Goal: Transaction & Acquisition: Subscribe to service/newsletter

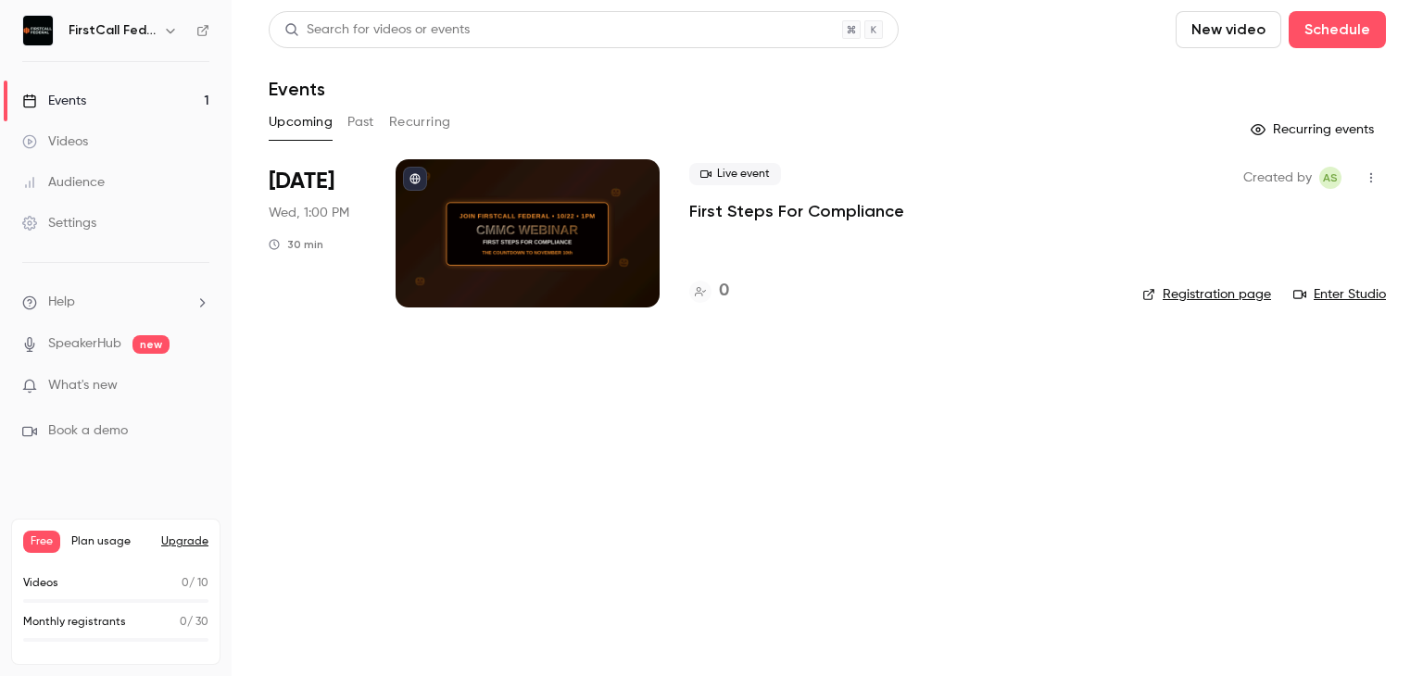
click at [553, 198] on div at bounding box center [528, 233] width 264 height 148
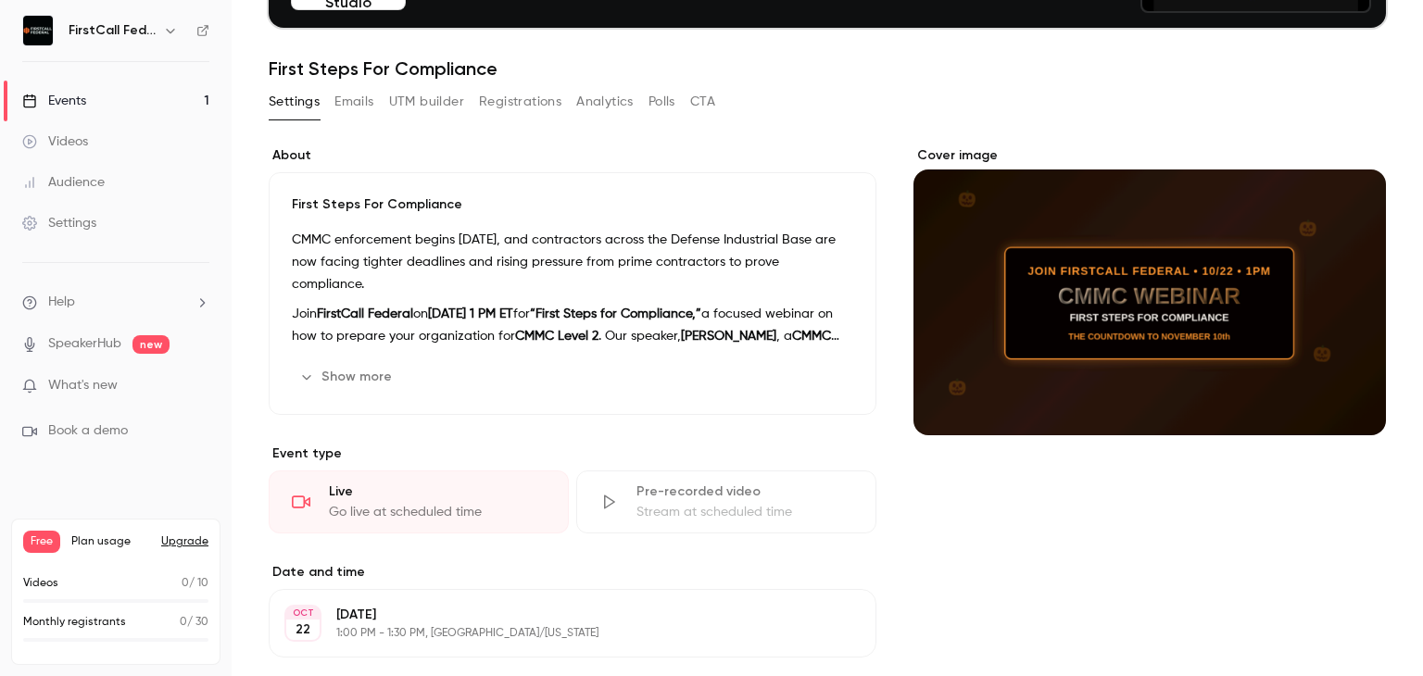
scroll to position [371, 0]
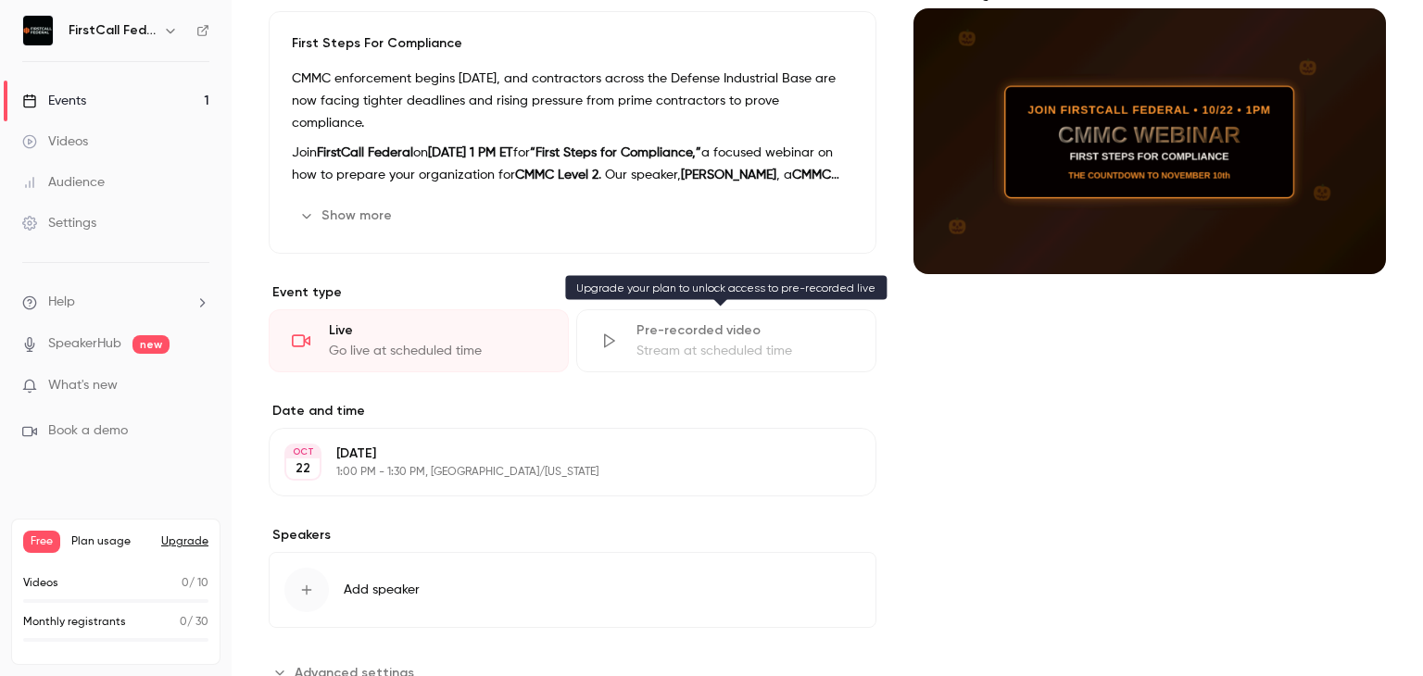
click at [730, 342] on div "Stream at scheduled time" at bounding box center [744, 351] width 217 height 19
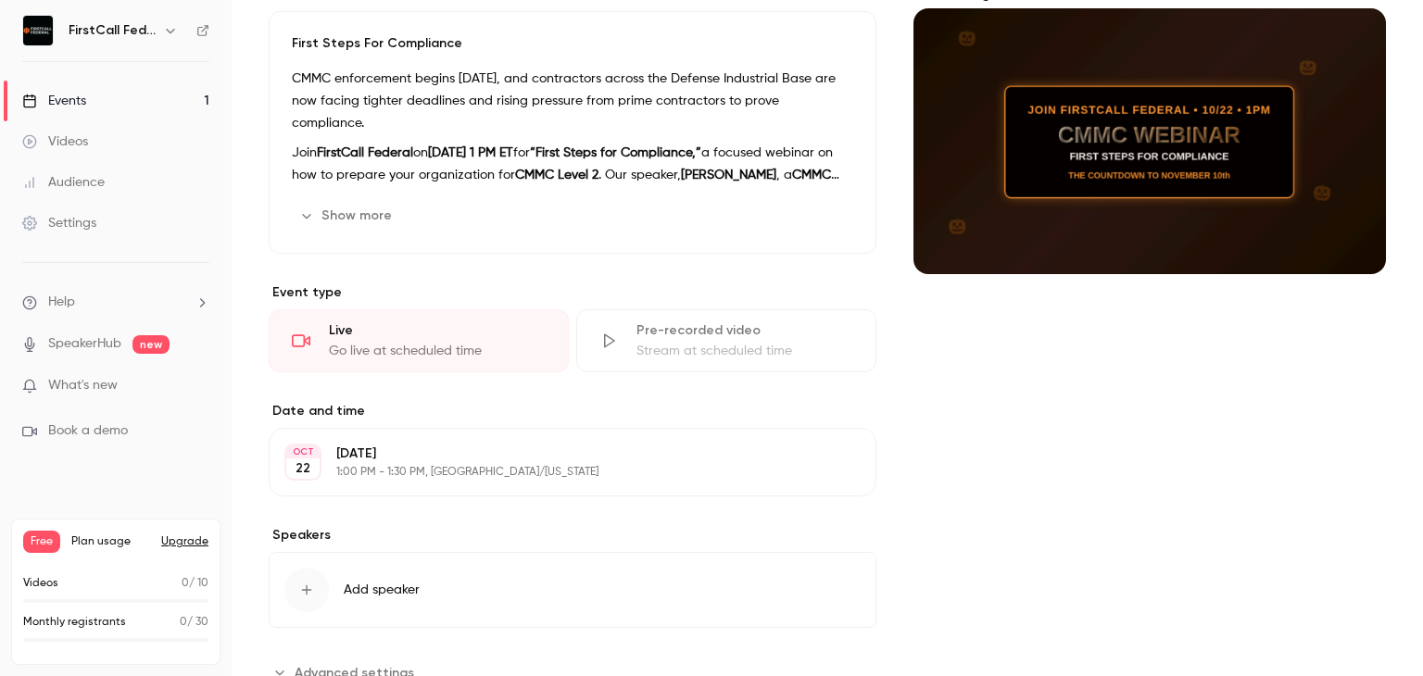
click at [601, 343] on icon at bounding box center [608, 341] width 19 height 19
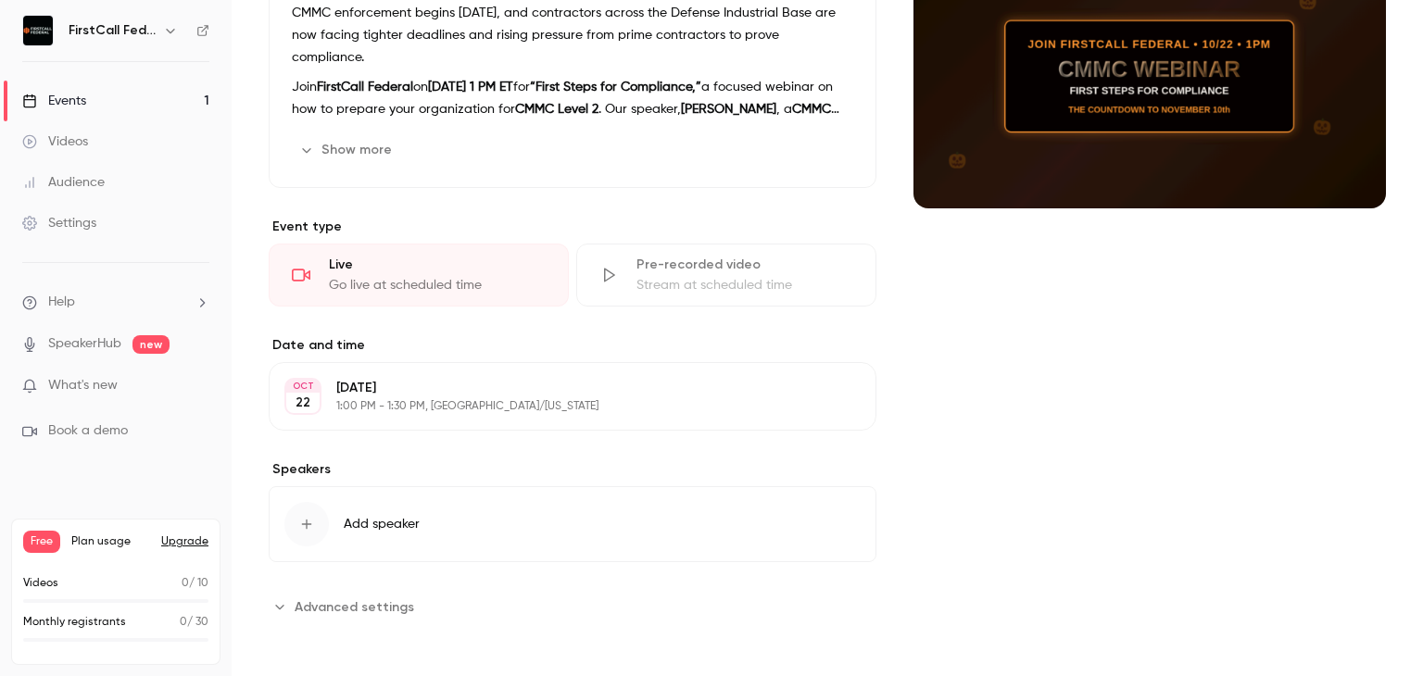
click at [195, 543] on button "Upgrade" at bounding box center [184, 542] width 47 height 15
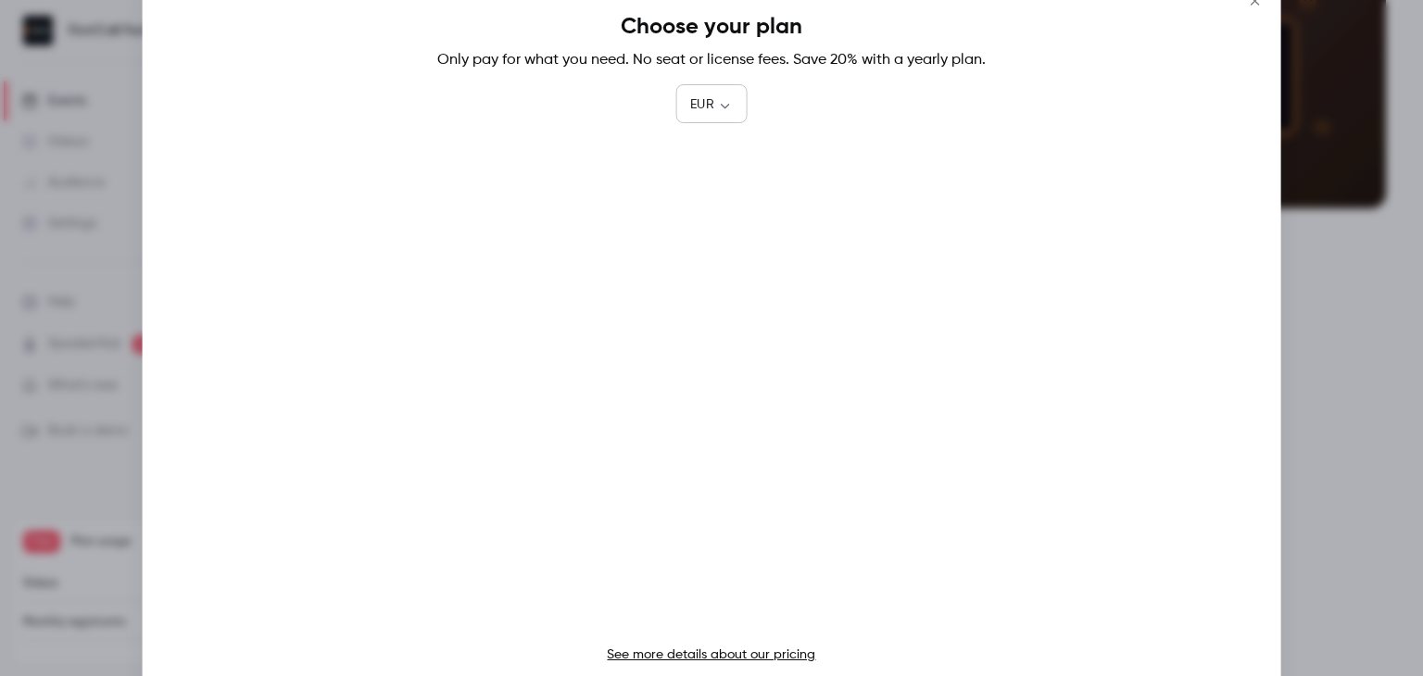
click at [734, 116] on div "EUR *** ​" at bounding box center [710, 104] width 71 height 37
click at [724, 105] on body "FirstCall Federal Events 1 Videos Audience Settings Help SpeakerHub new What's …" at bounding box center [711, 338] width 1423 height 676
click at [708, 206] on li "USD" at bounding box center [711, 210] width 72 height 48
type input "***"
click at [640, 652] on link "See more details about our pricing" at bounding box center [711, 655] width 208 height 13
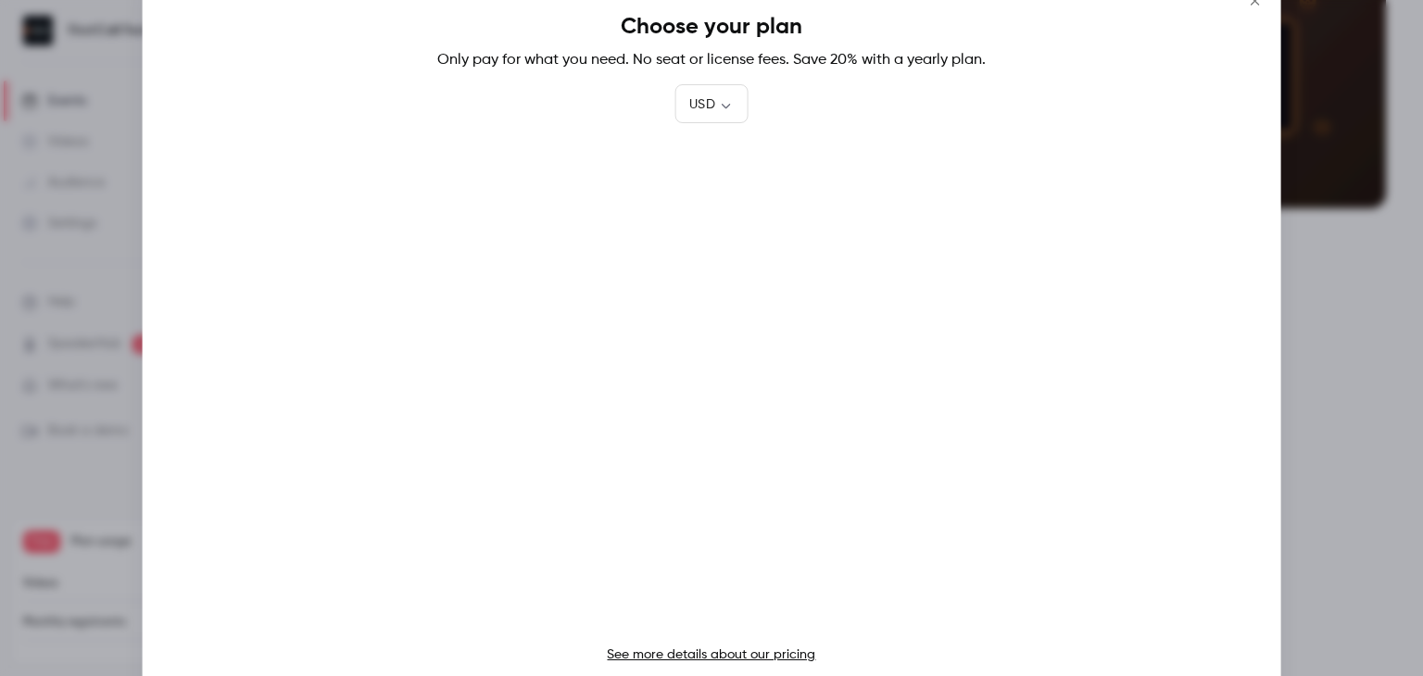
click at [1251, 5] on icon "Close" at bounding box center [1254, 1] width 22 height 15
